Goal: Task Accomplishment & Management: Use online tool/utility

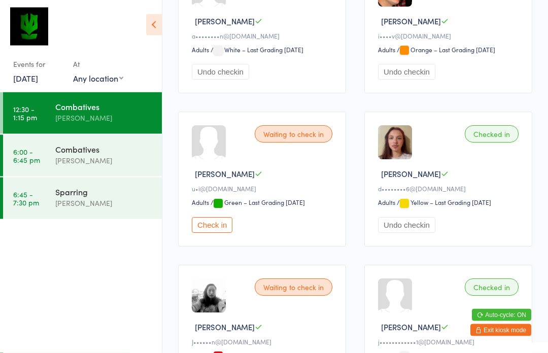
scroll to position [372, 0]
click at [212, 233] on button "Check in" at bounding box center [212, 225] width 41 height 16
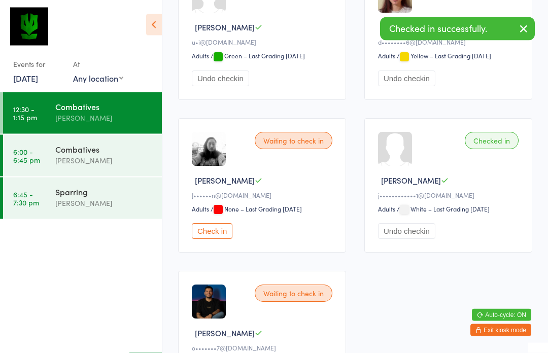
scroll to position [518, 0]
click at [221, 235] on button "Check in" at bounding box center [212, 231] width 41 height 16
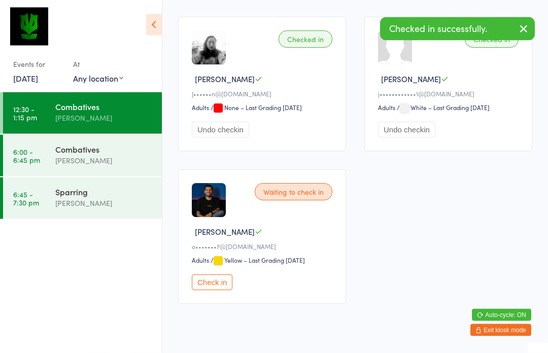
scroll to position [628, 0]
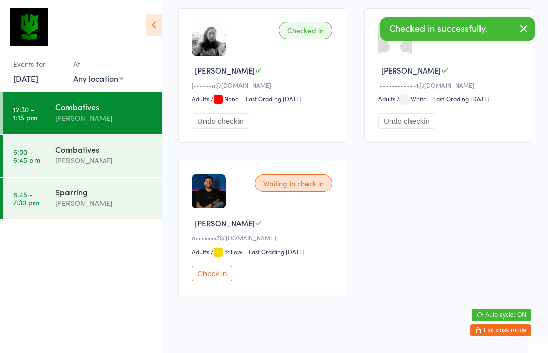
click at [217, 281] on button "Check in" at bounding box center [212, 274] width 41 height 16
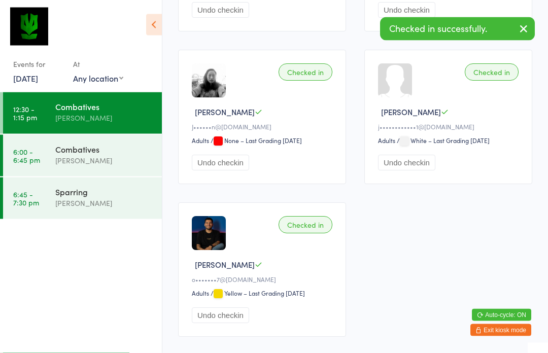
scroll to position [583, 0]
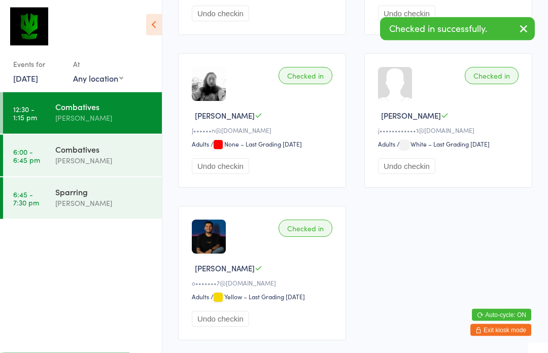
click at [90, 155] on div "Combatives" at bounding box center [104, 148] width 98 height 11
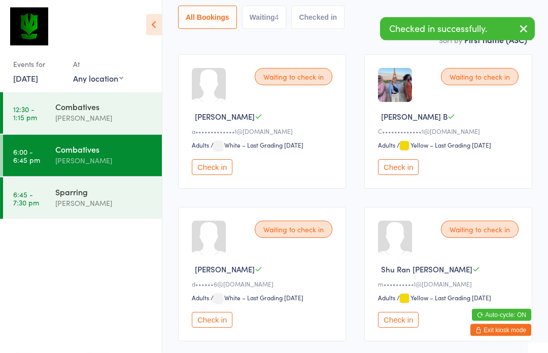
scroll to position [162, 0]
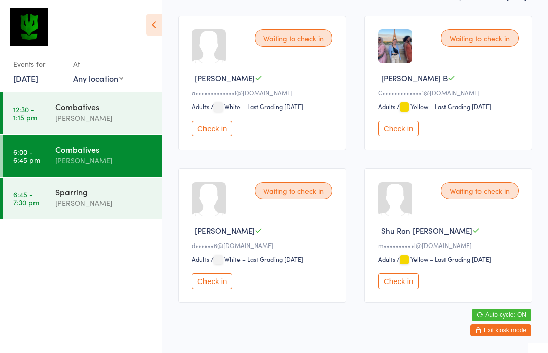
click at [133, 196] on div "Sparring" at bounding box center [104, 191] width 98 height 11
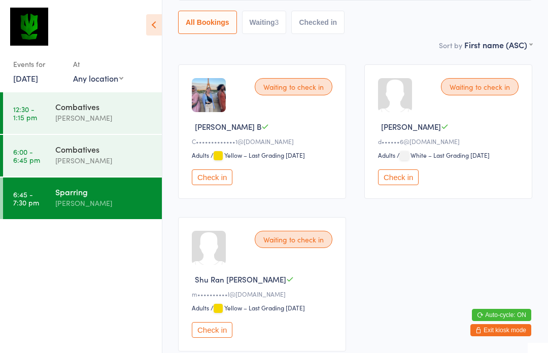
scroll to position [111, 0]
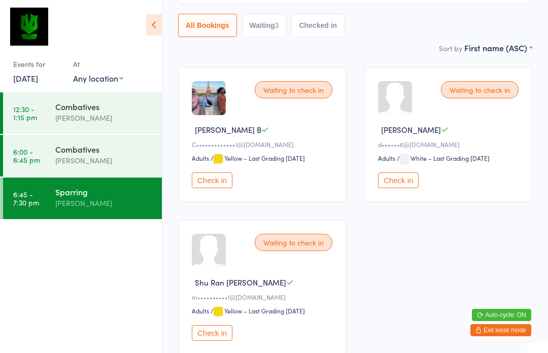
click at [88, 160] on div "[PERSON_NAME]" at bounding box center [104, 161] width 98 height 12
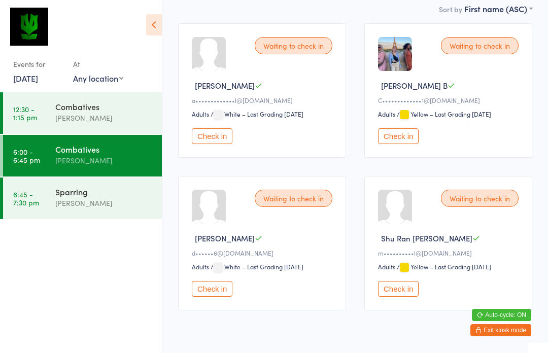
scroll to position [158, 0]
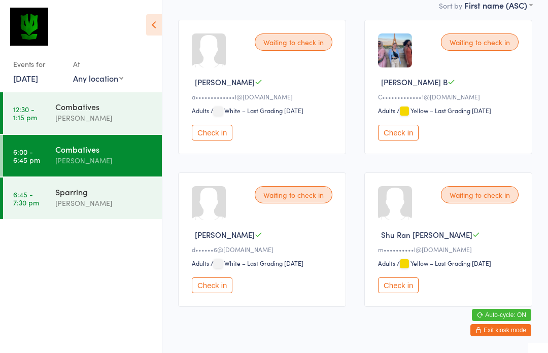
click at [87, 123] on div "[PERSON_NAME]" at bounding box center [104, 118] width 98 height 12
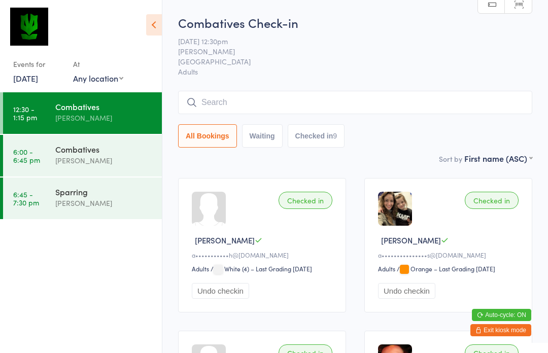
click at [496, 332] on button "Exit kiosk mode" at bounding box center [500, 330] width 61 height 12
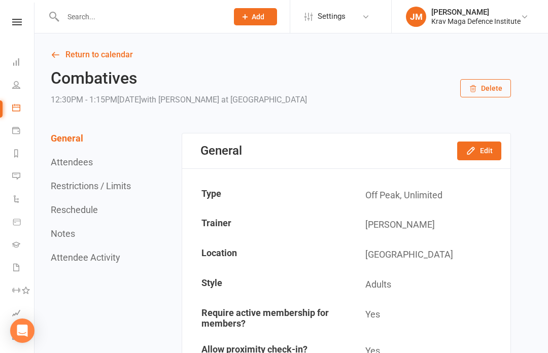
click at [18, 59] on icon at bounding box center [16, 62] width 8 height 8
